Goal: Find specific page/section: Find specific page/section

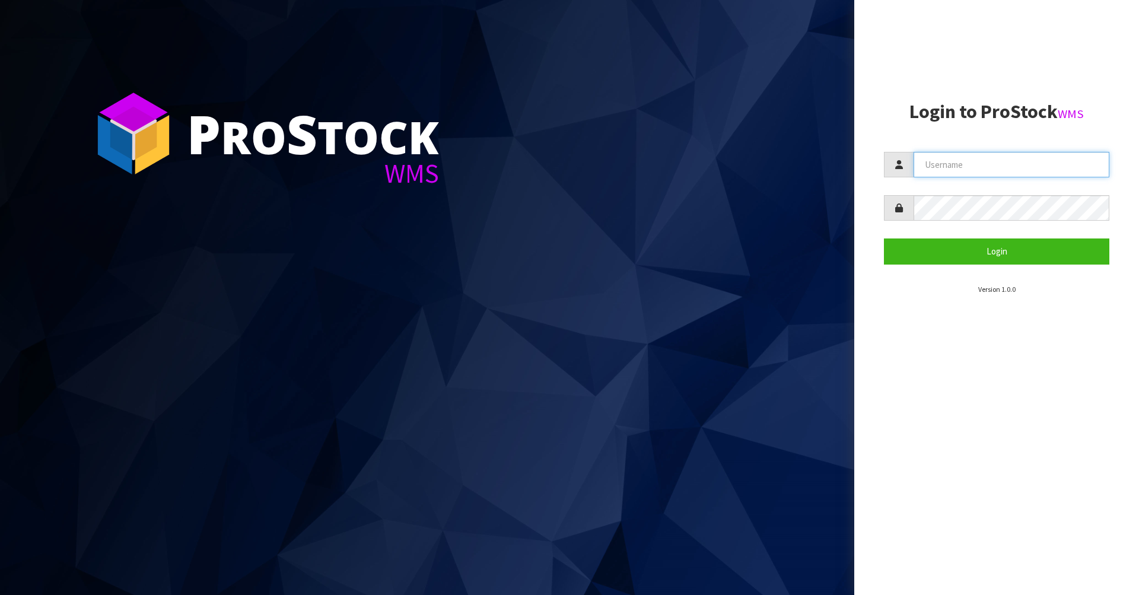
click at [970, 167] on input "text" at bounding box center [1012, 165] width 196 height 26
type input "AGAINFASTER"
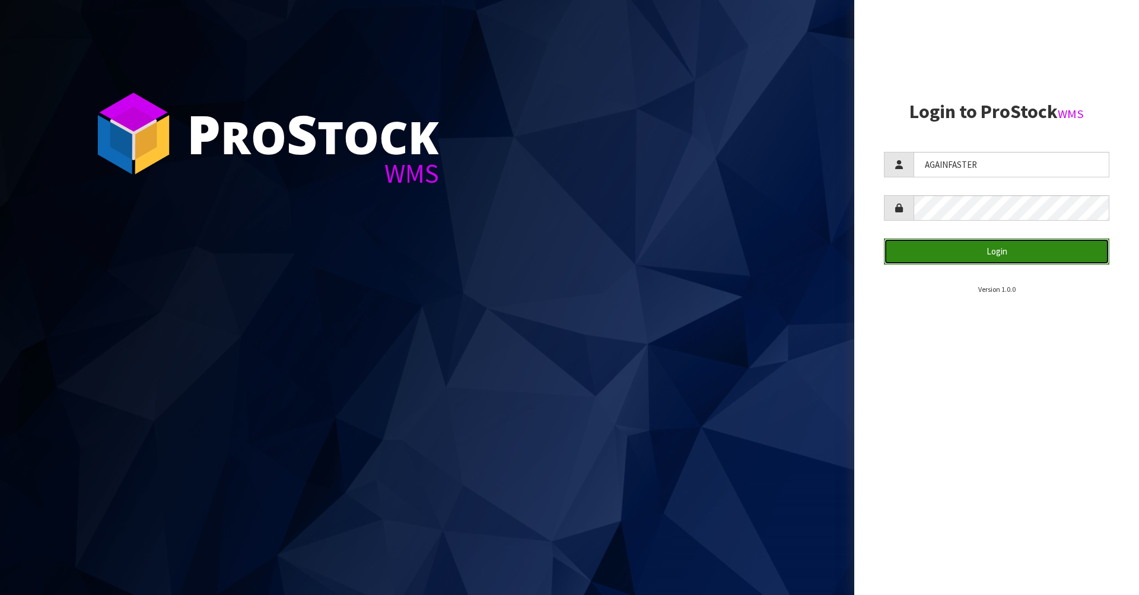
click at [1034, 247] on button "Login" at bounding box center [996, 252] width 225 height 26
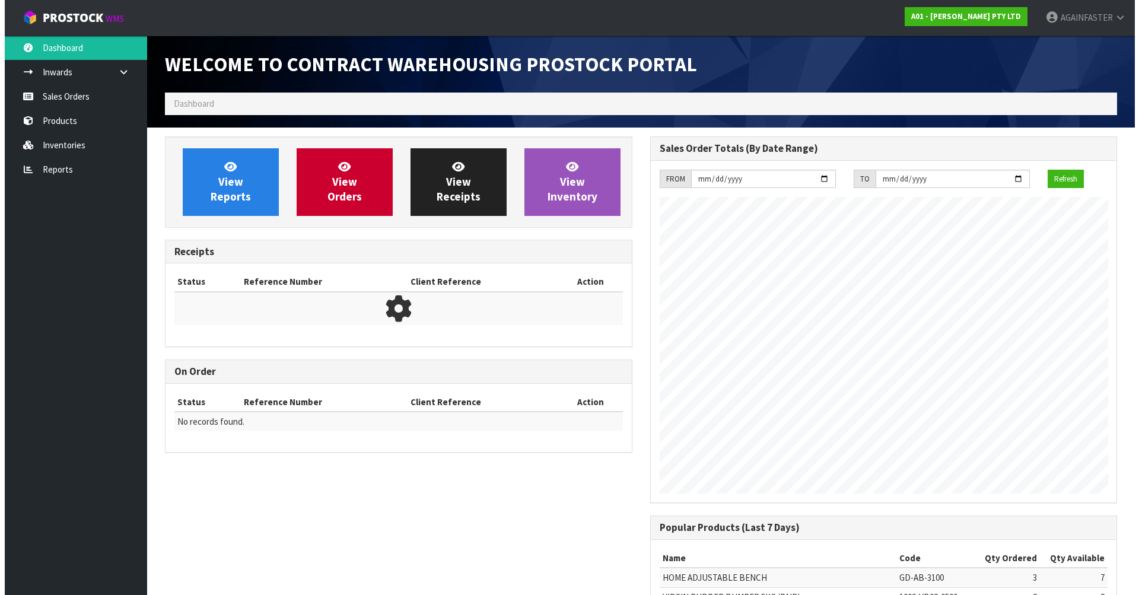
scroll to position [658, 485]
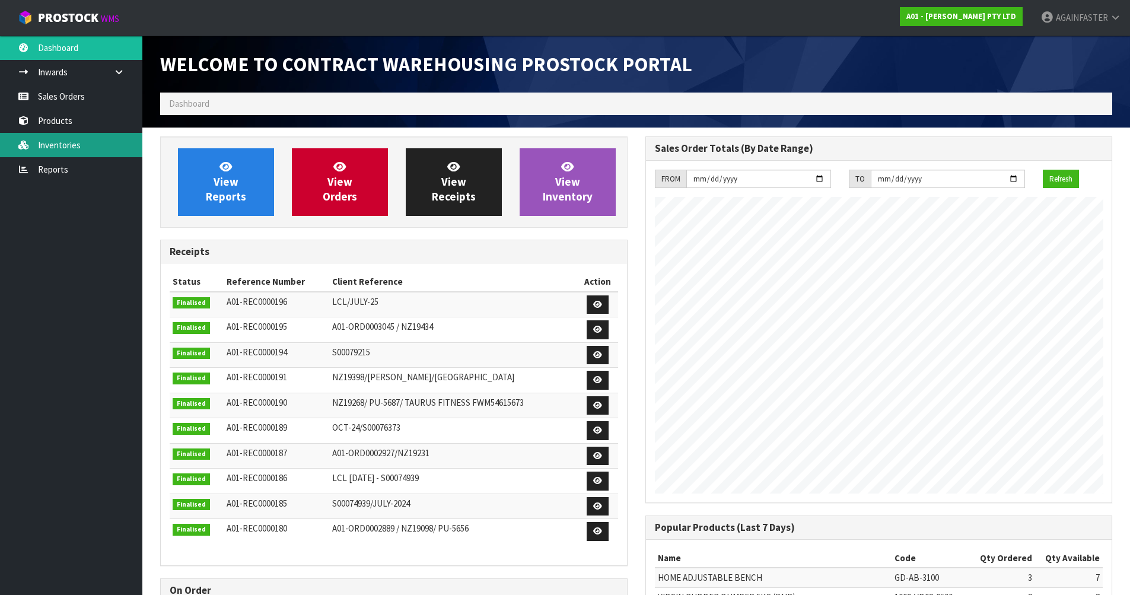
click at [98, 146] on link "Inventories" at bounding box center [71, 145] width 142 height 24
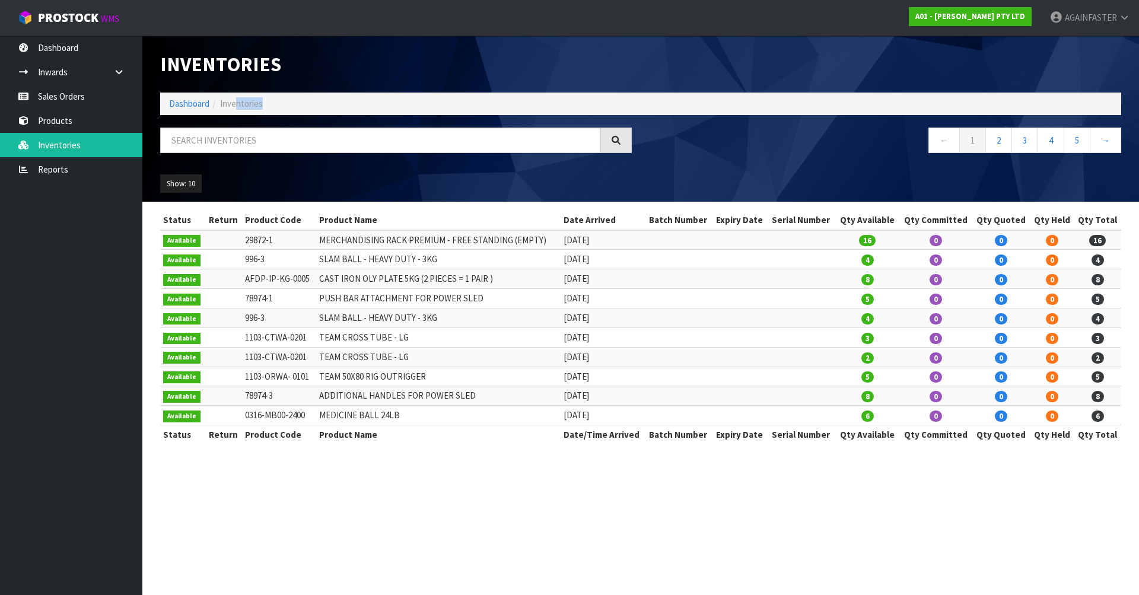
drag, startPoint x: 238, startPoint y: 100, endPoint x: 232, endPoint y: 134, distance: 34.3
click at [232, 134] on div "Inventories Dashboard Inventories ← 1 2 3 4 5 → Show: 10 5 10 25 50 All Show St…" at bounding box center [640, 119] width 979 height 166
click at [232, 134] on input "text" at bounding box center [380, 141] width 441 height 26
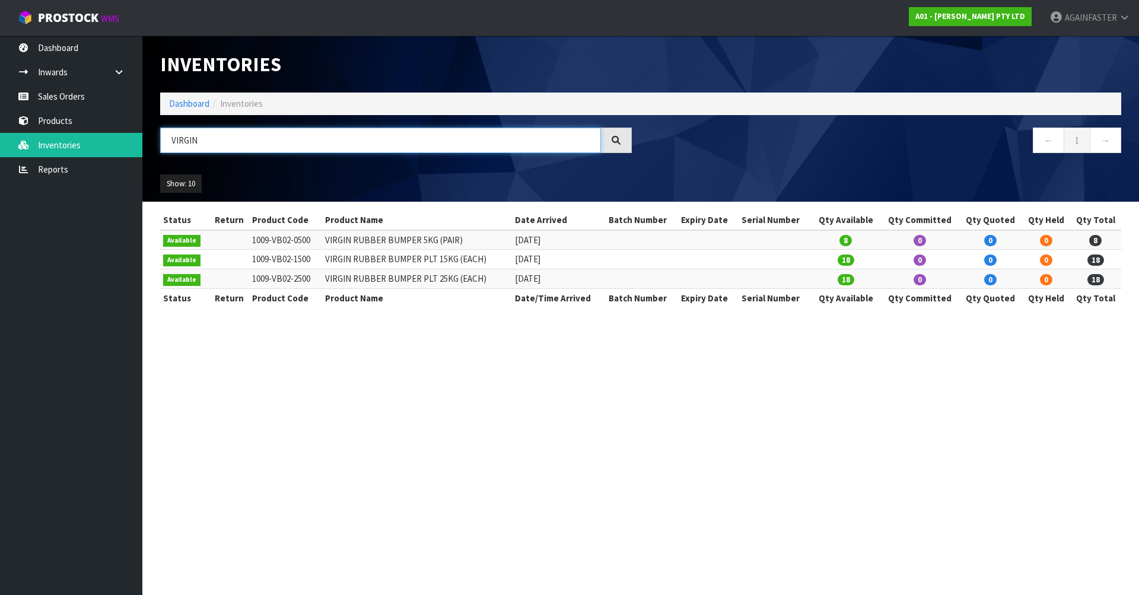
type input "VIRGIN"
